Goal: Transaction & Acquisition: Purchase product/service

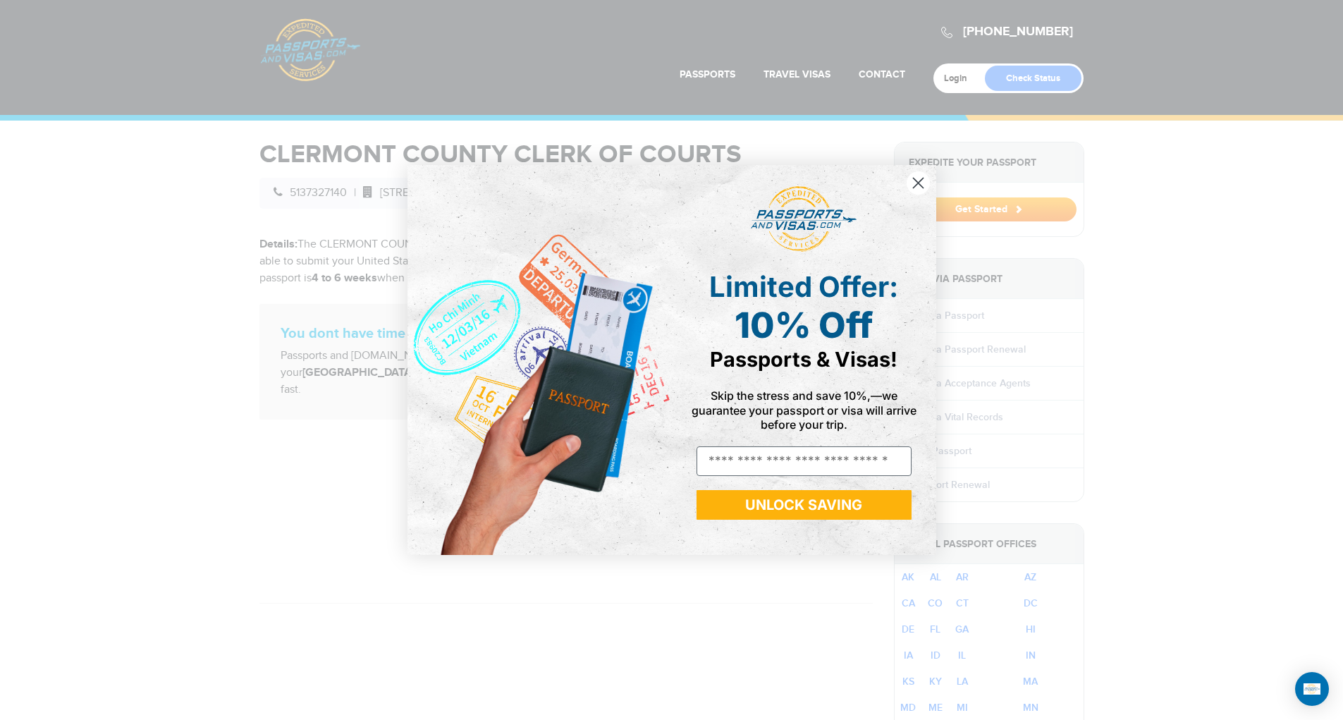
click at [912, 181] on circle "Close dialog" at bounding box center [917, 182] width 23 height 23
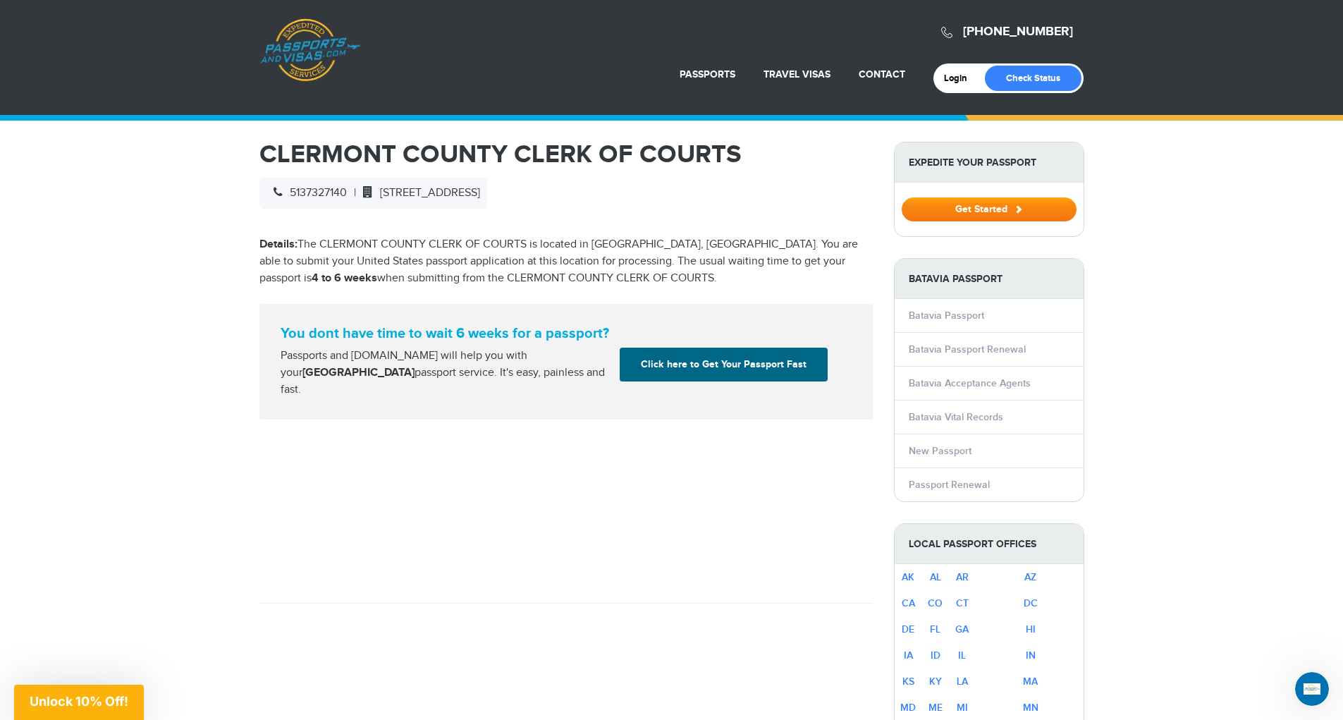
click at [948, 213] on button "Get Started" at bounding box center [989, 209] width 175 height 24
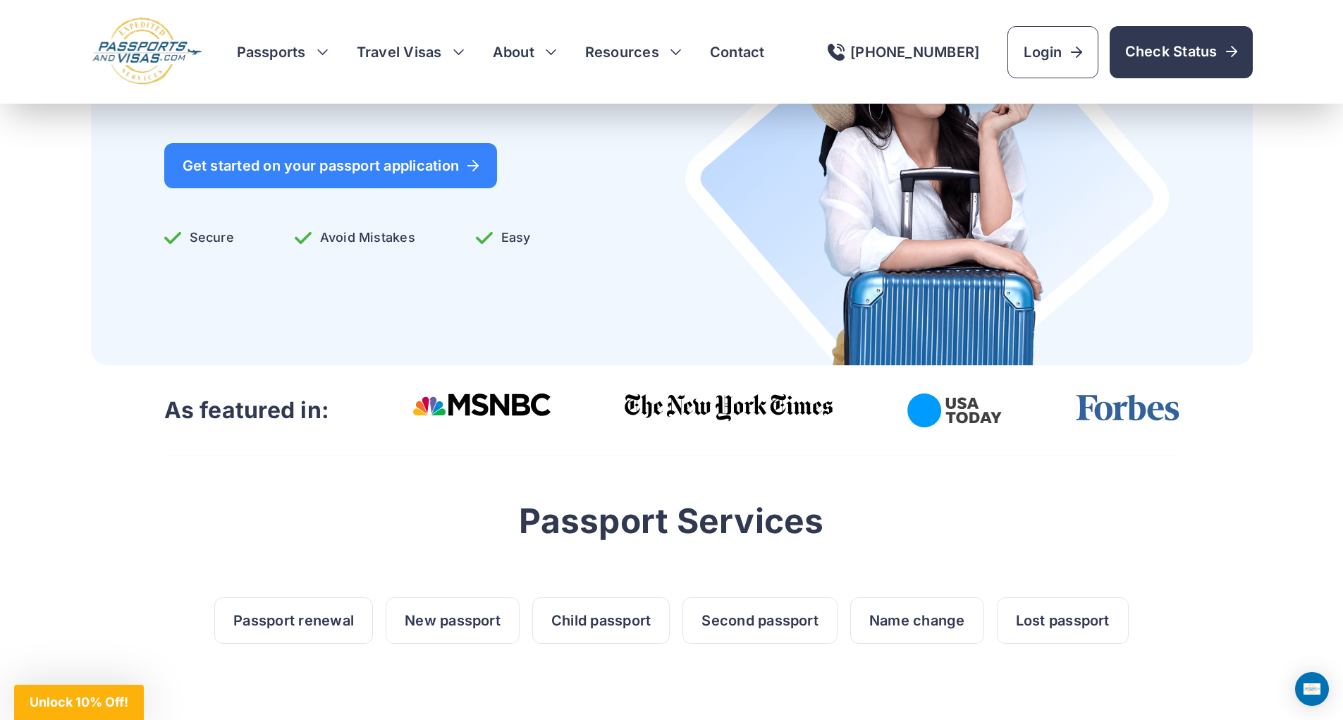
scroll to position [212, 0]
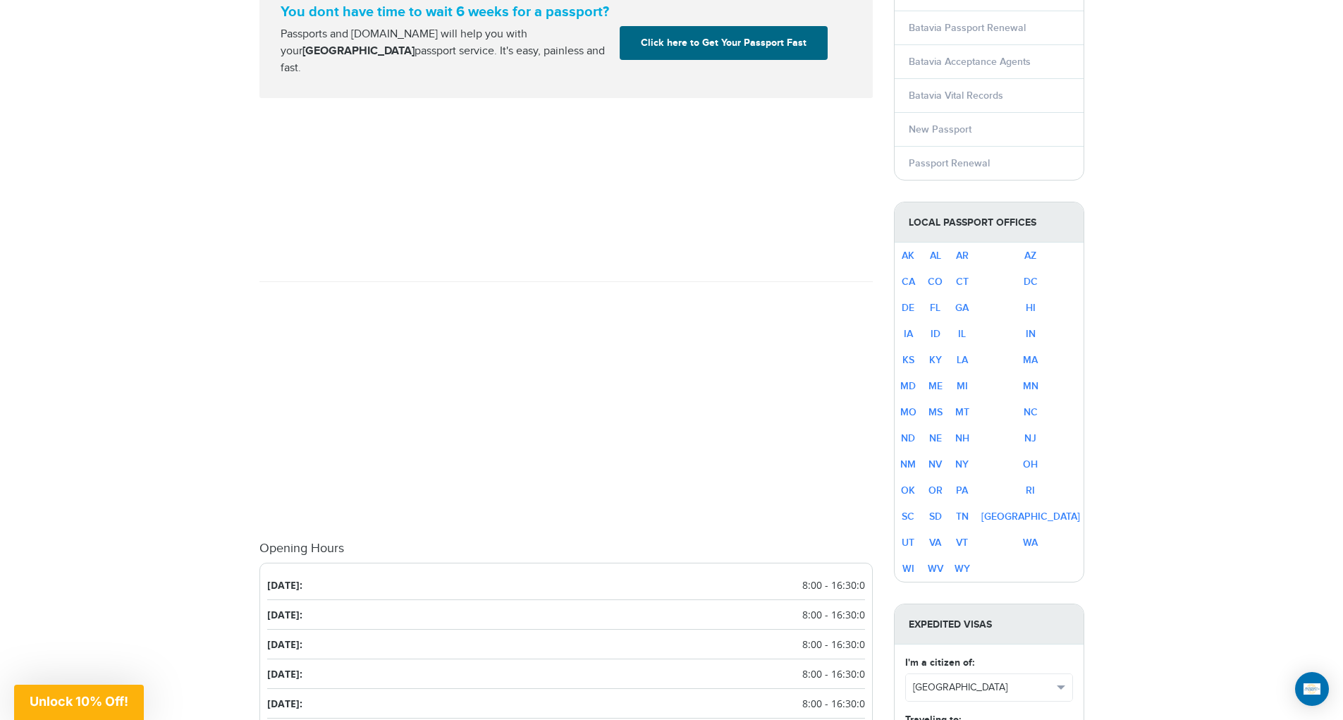
scroll to position [353, 0]
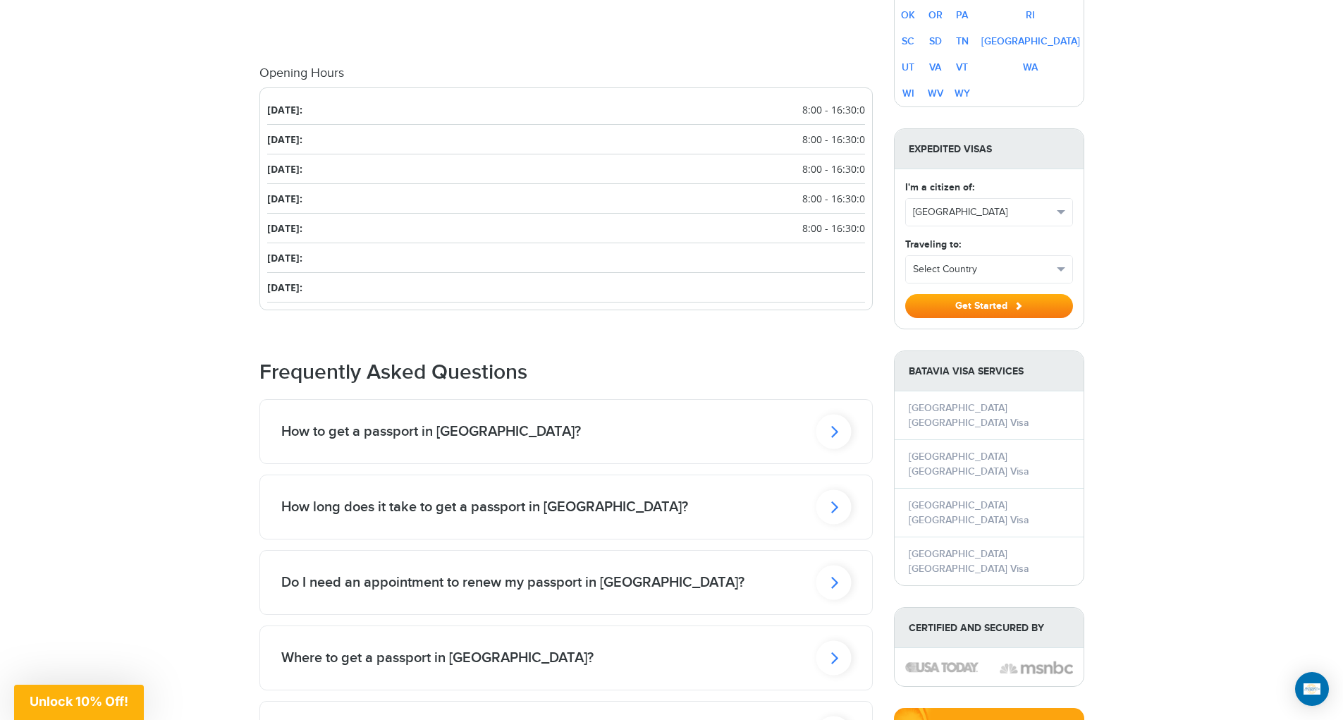
scroll to position [846, 0]
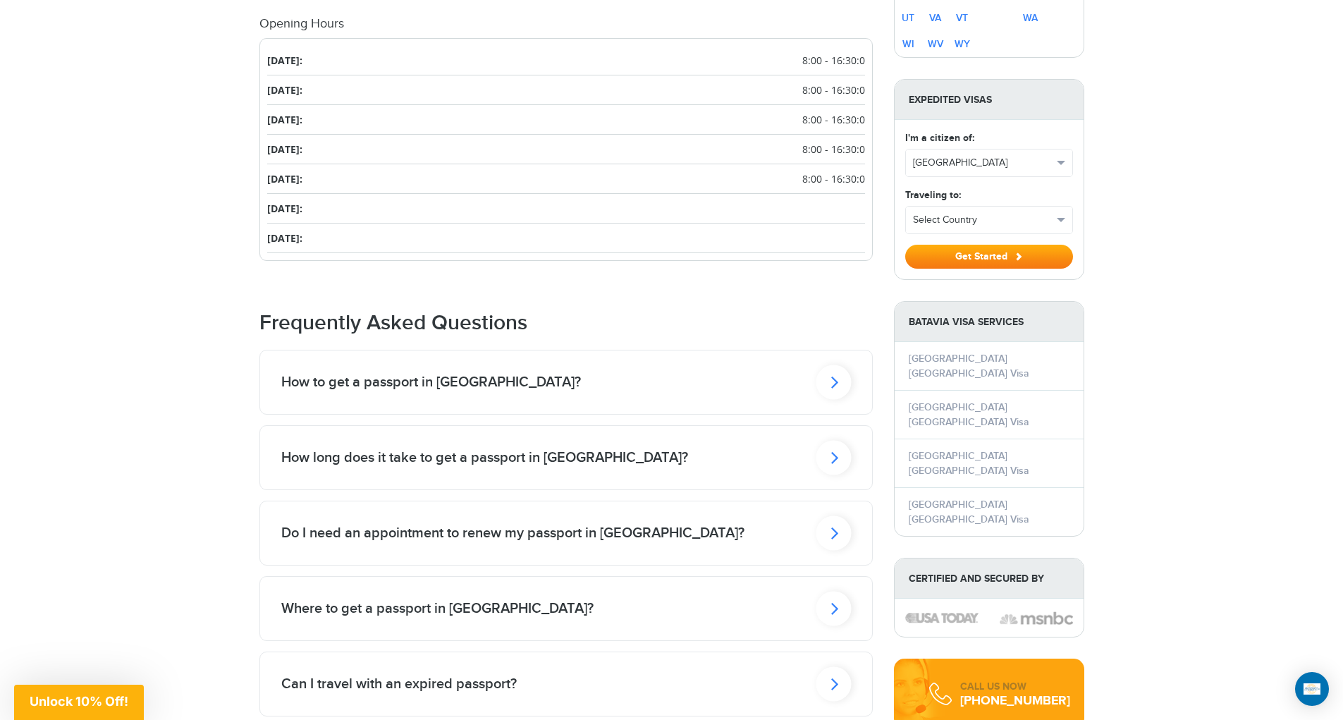
click at [414, 391] on h2 "Do I need an appointment to renew my passport in Batavia?" at bounding box center [431, 382] width 300 height 17
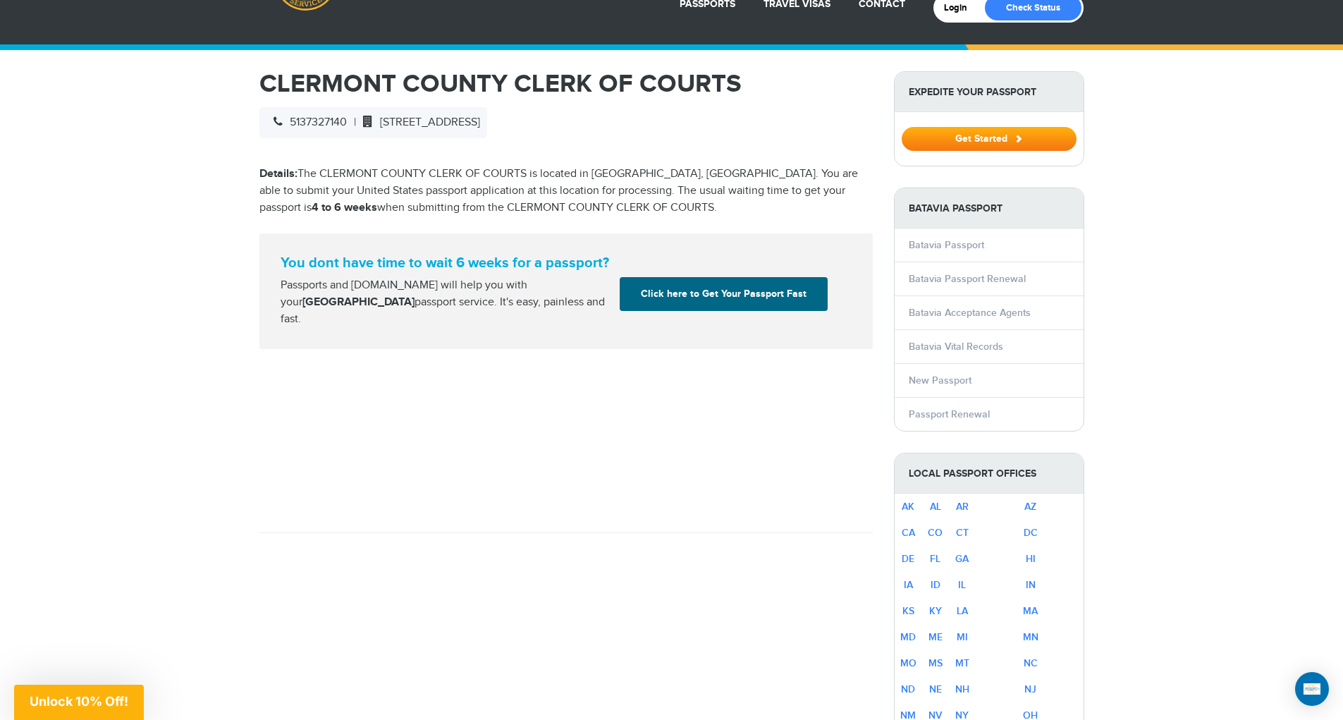
scroll to position [0, 0]
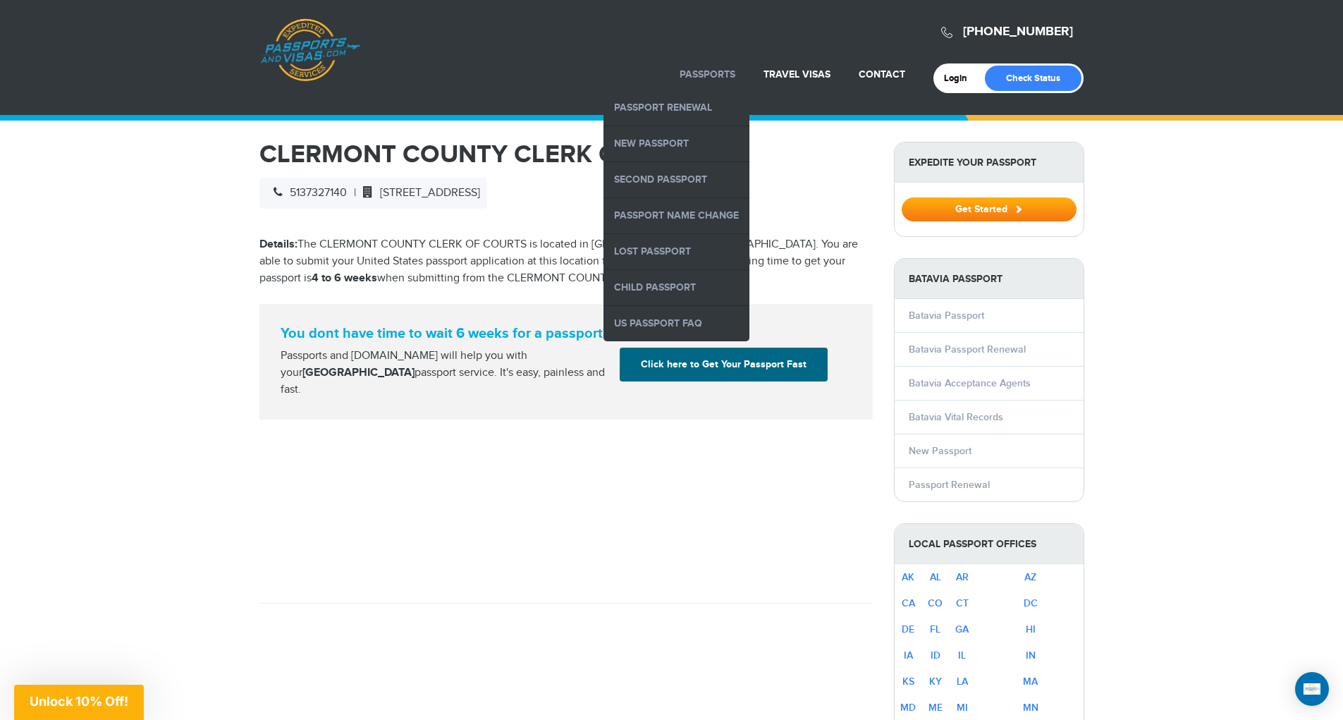
click at [728, 71] on link "Passports" at bounding box center [708, 74] width 56 height 12
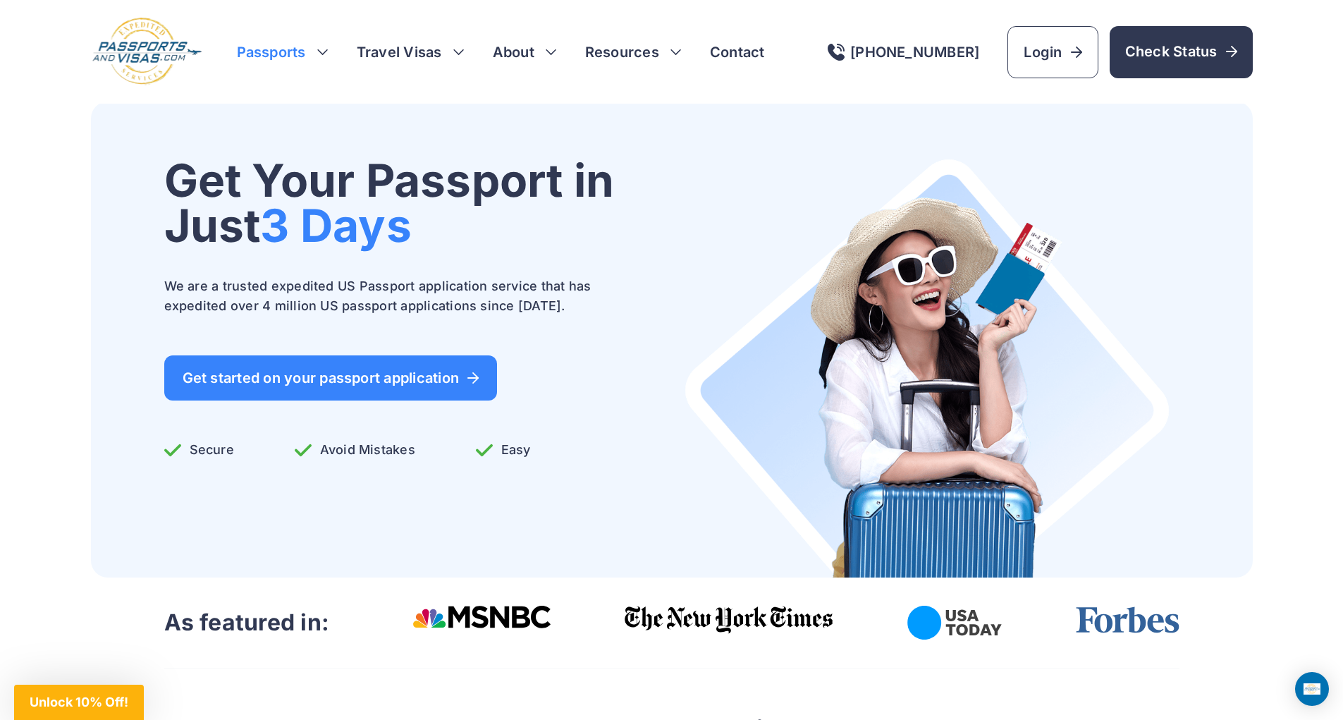
click at [323, 51] on h3 "Passports" at bounding box center [283, 52] width 92 height 20
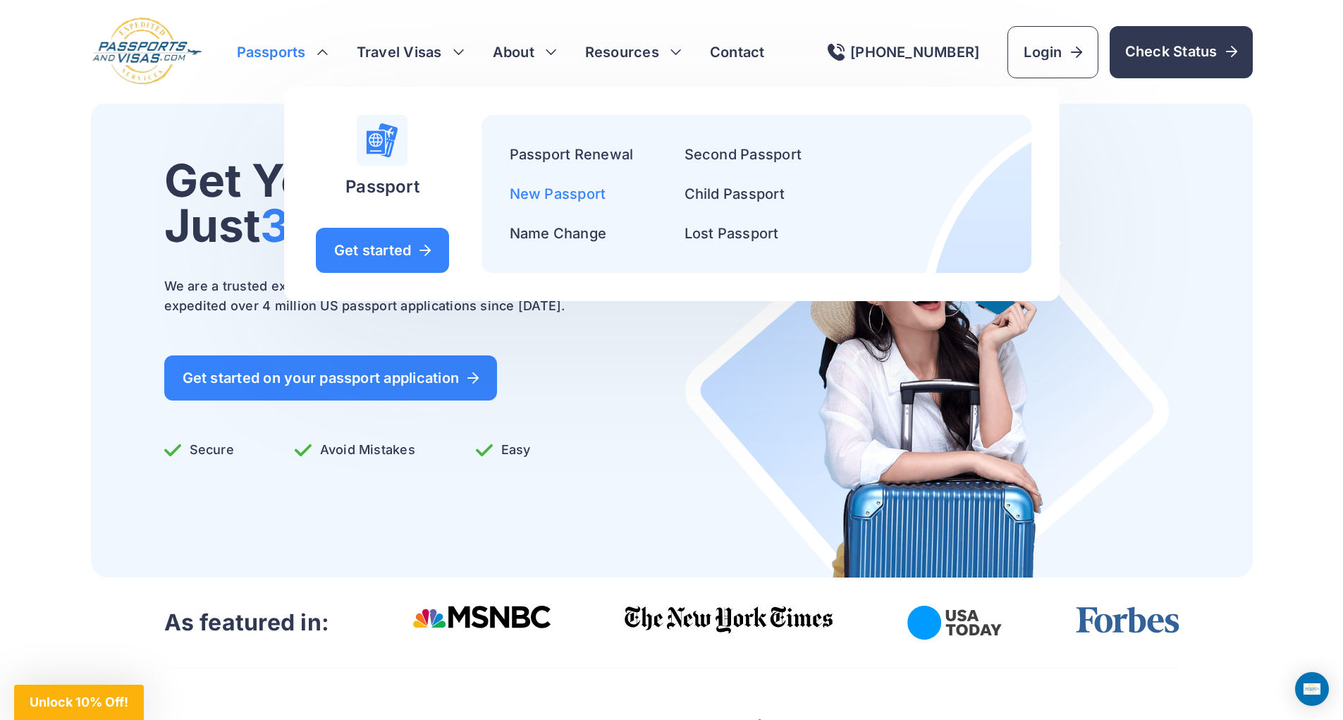
click at [587, 195] on link "New Passport" at bounding box center [558, 193] width 97 height 17
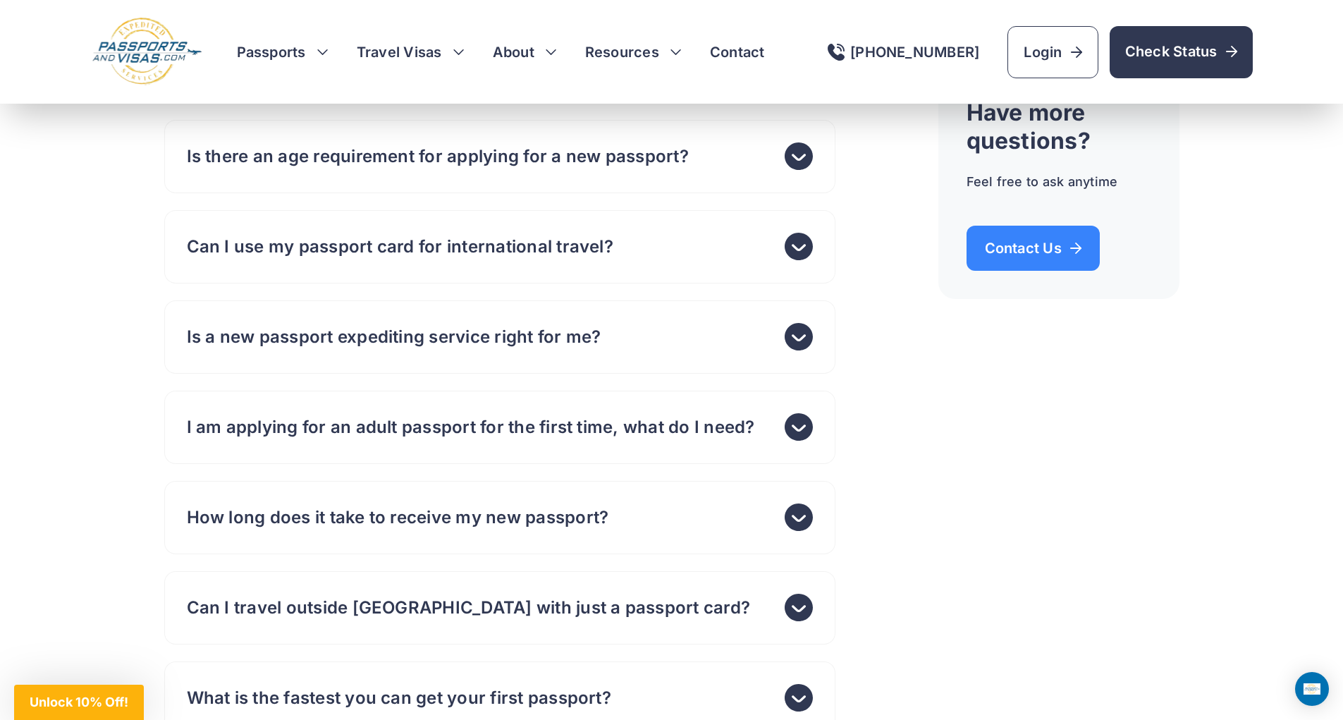
scroll to position [6276, 0]
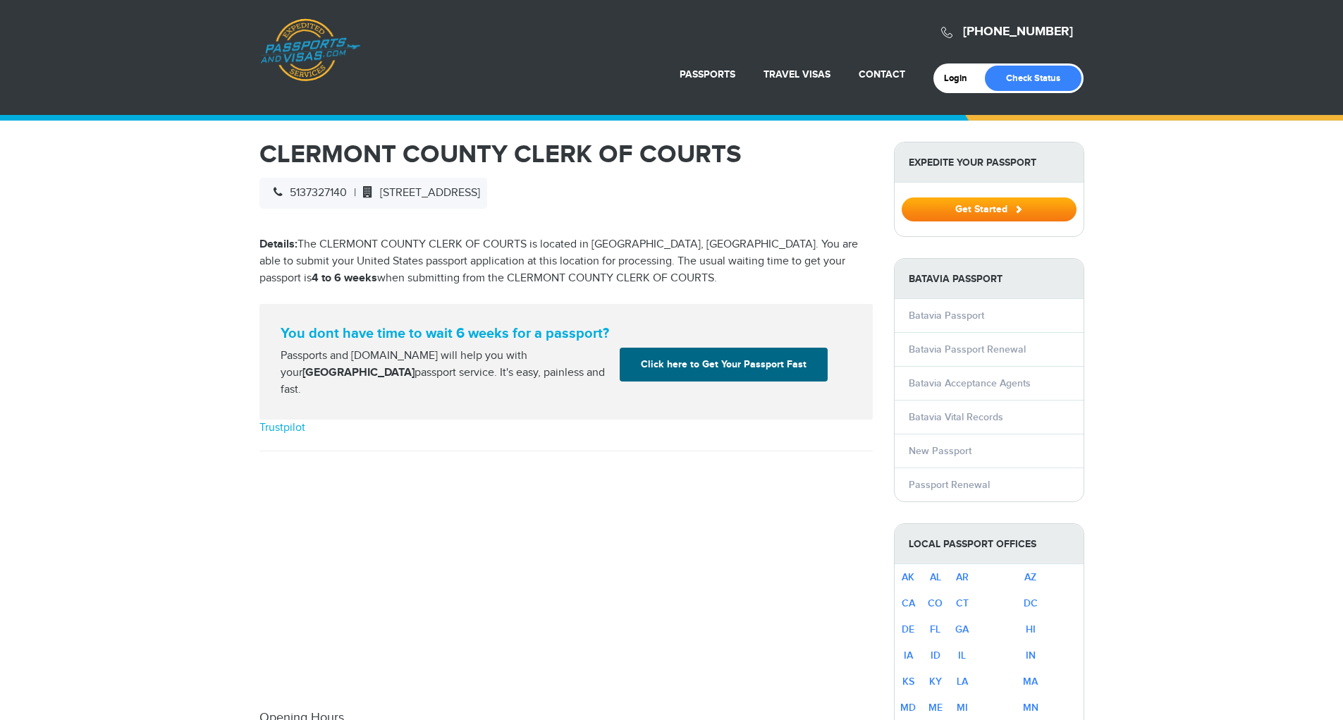
select select "**********"
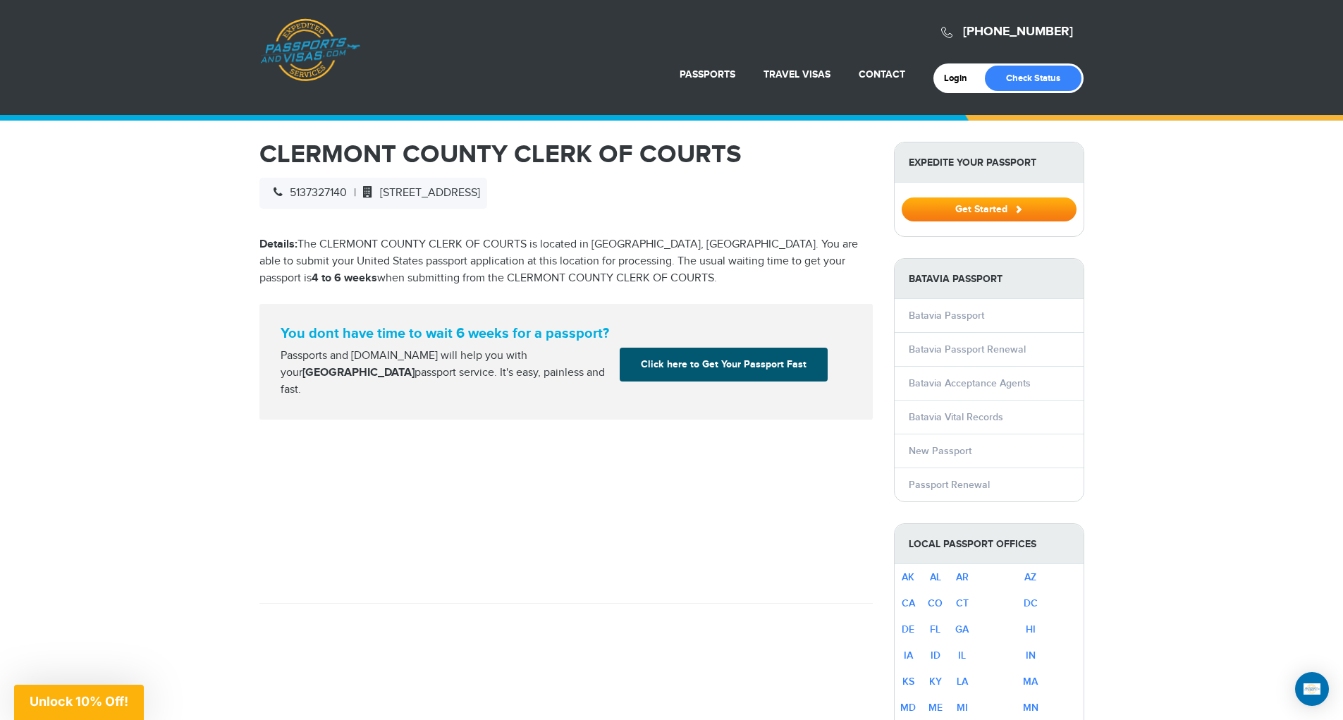
click at [692, 370] on link "Click here to Get Your Passport Fast" at bounding box center [724, 365] width 208 height 34
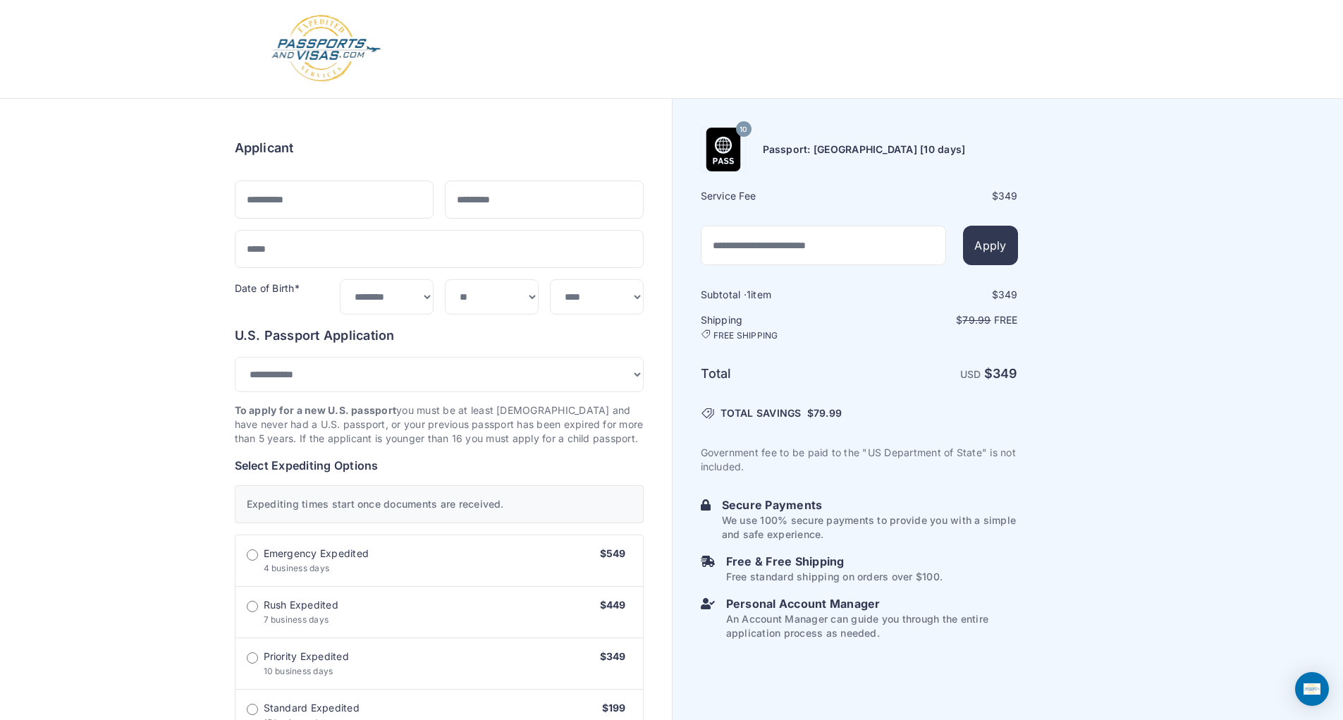
select select "***"
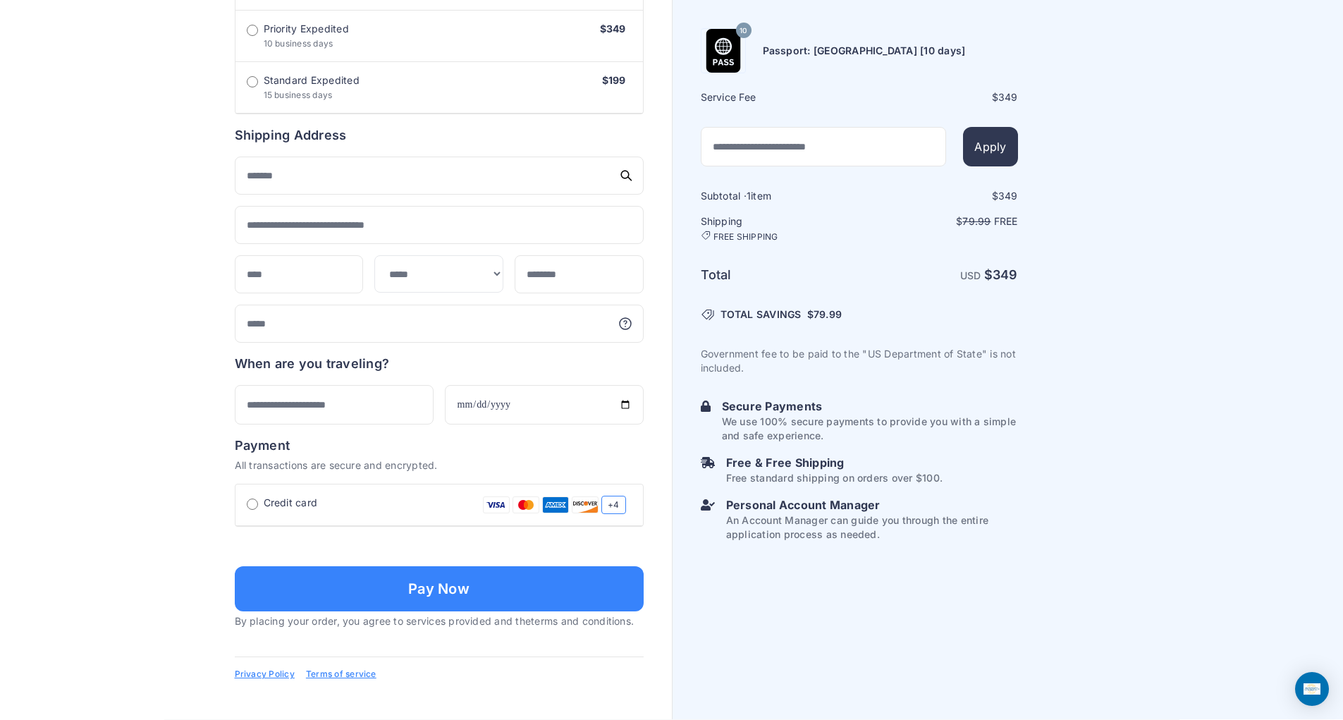
scroll to position [839, 0]
